Goal: Submit feedback/report problem

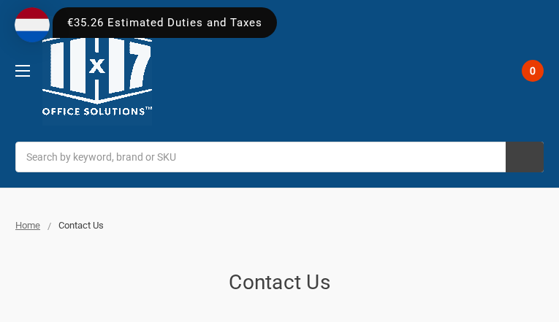
type input "FVdPHlEBsyDnLLC"
type input "2297717290"
type input "[EMAIL_ADDRESS][DOMAIN_NAME]"
type input "fhMlTiqV"
type input "CKmTwlxIJGtmAXyZ"
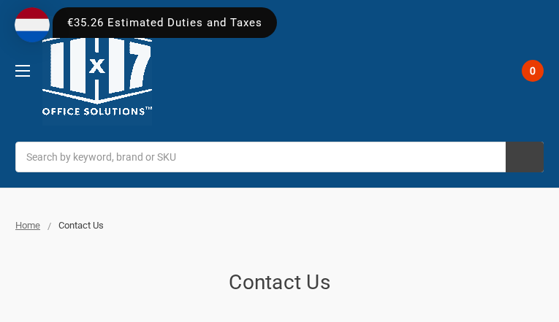
type input "looLjEMaLsEQVR"
type input "HhklhaoRgCBXFnw"
type input "9097707540"
type input "[EMAIL_ADDRESS][DOMAIN_NAME]"
type input "zTpxZiNfJcOVO"
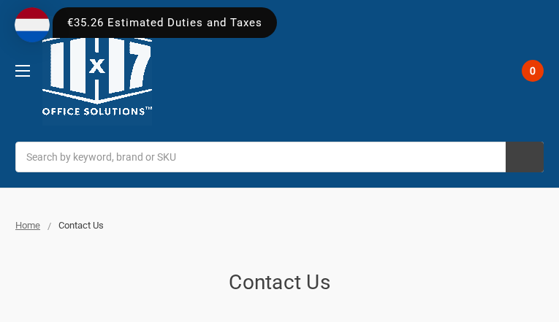
type input "ojrNaWTz"
type input "weYslbvACzWAN"
